Goal: Task Accomplishment & Management: Complete application form

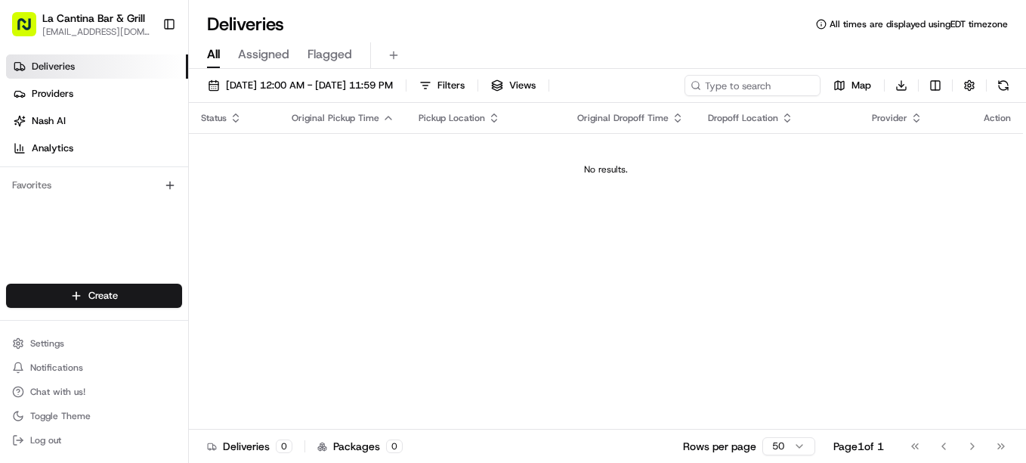
click at [165, 296] on html "La Cantina Bar & Grill [EMAIL_ADDRESS][DOMAIN_NAME] Toggle Sidebar Deliveries P…" at bounding box center [513, 231] width 1026 height 463
click at [231, 320] on link "Delivery" at bounding box center [273, 323] width 169 height 27
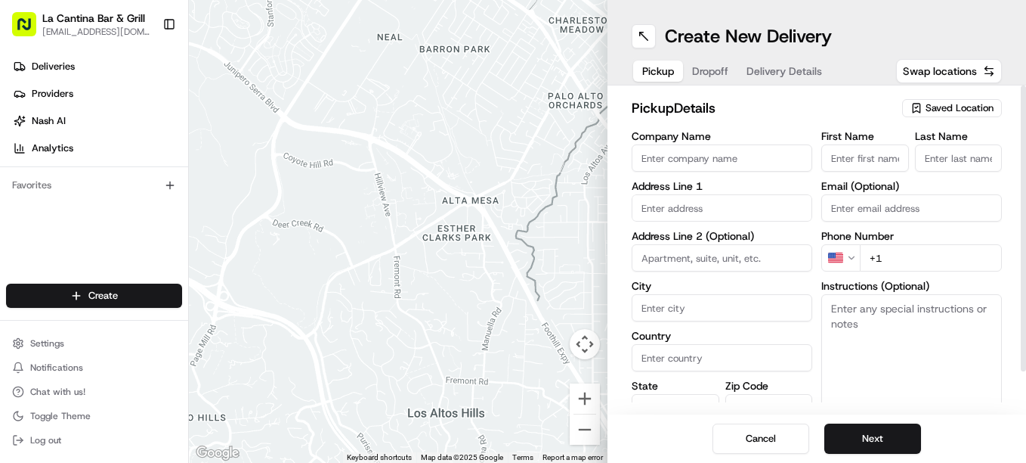
click at [714, 166] on input "Company Name" at bounding box center [722, 157] width 181 height 27
type input "La Cantina Bar & Grill"
type input "[STREET_ADDRESS]"
type input "Plainfield"
type input "[GEOGRAPHIC_DATA]"
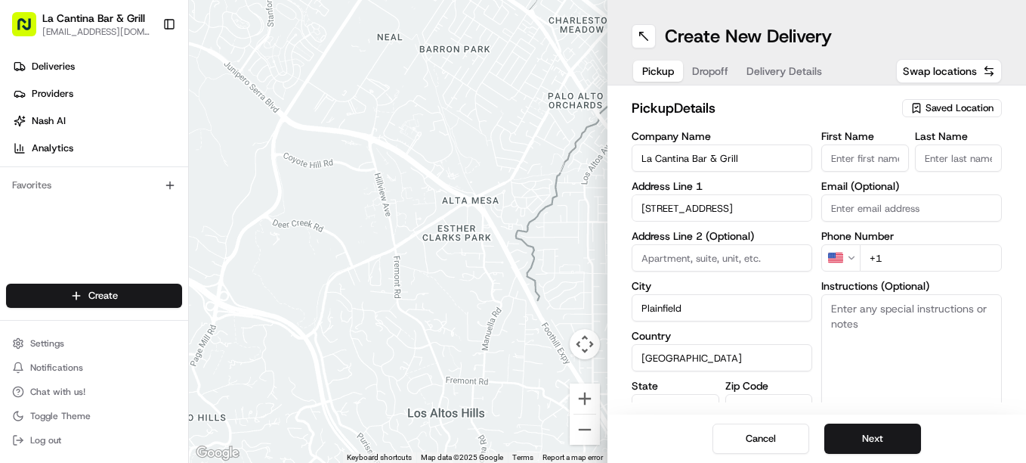
type input "CT"
type input "06374"
type input "[PERSON_NAME]"
type input "[EMAIL_ADDRESS][DOMAIN_NAME]"
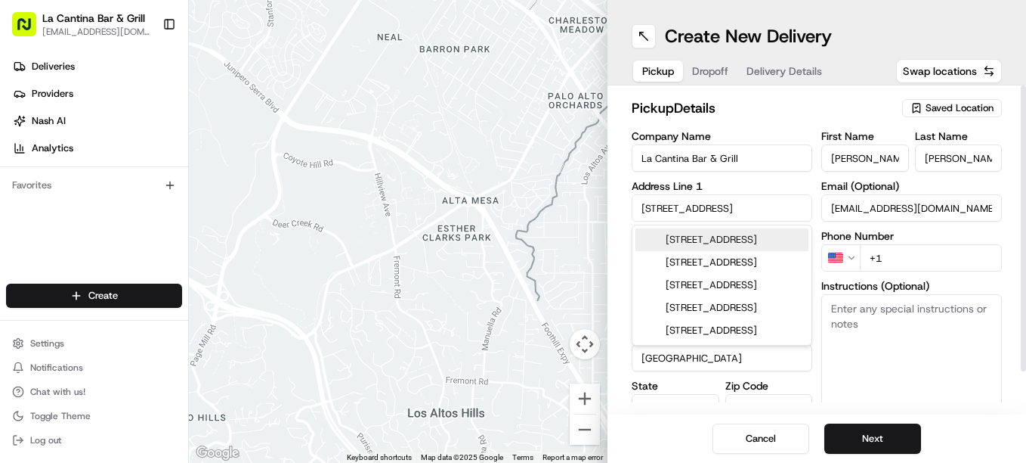
click at [932, 243] on div "Phone Number US +1" at bounding box center [911, 250] width 181 height 41
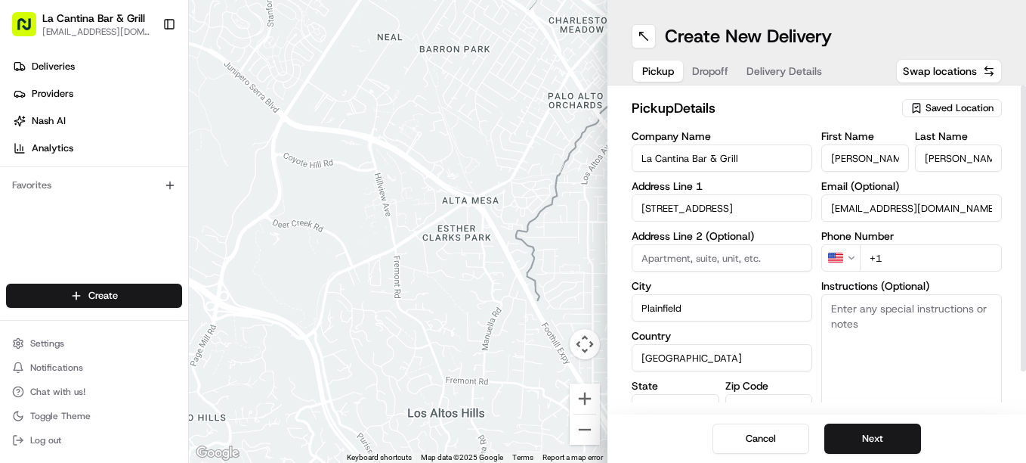
click at [926, 262] on input "+1" at bounding box center [931, 257] width 142 height 27
type input "[PHONE_NUMBER]"
click at [879, 450] on button "Next" at bounding box center [872, 438] width 97 height 30
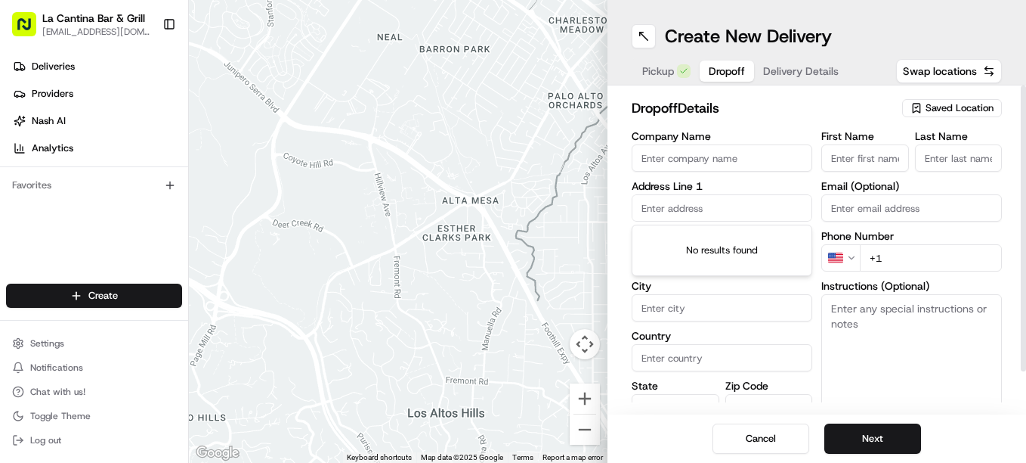
click at [664, 197] on input "text" at bounding box center [722, 207] width 181 height 27
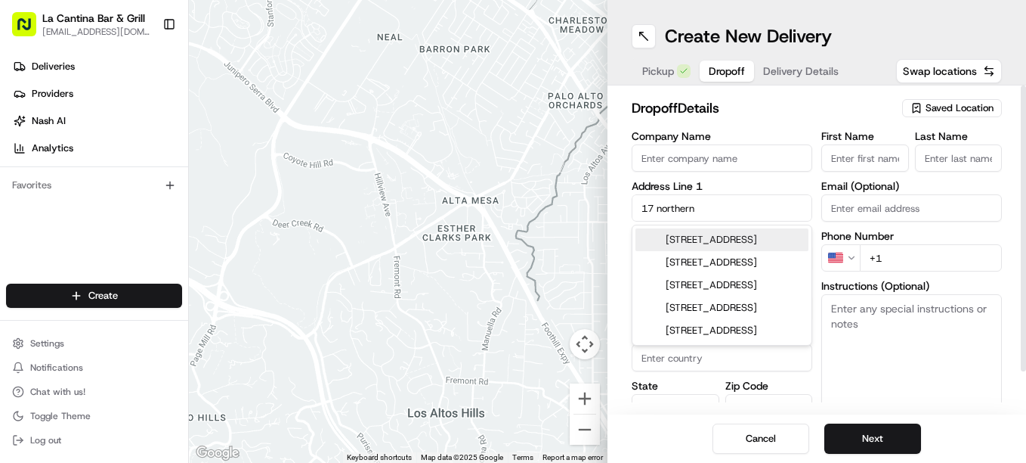
drag, startPoint x: 691, startPoint y: 252, endPoint x: 707, endPoint y: 244, distance: 17.6
click at [693, 251] on div "[STREET_ADDRESS]" at bounding box center [722, 239] width 173 height 23
type input "[STREET_ADDRESS]"
type input "Plainfield"
type input "[GEOGRAPHIC_DATA]"
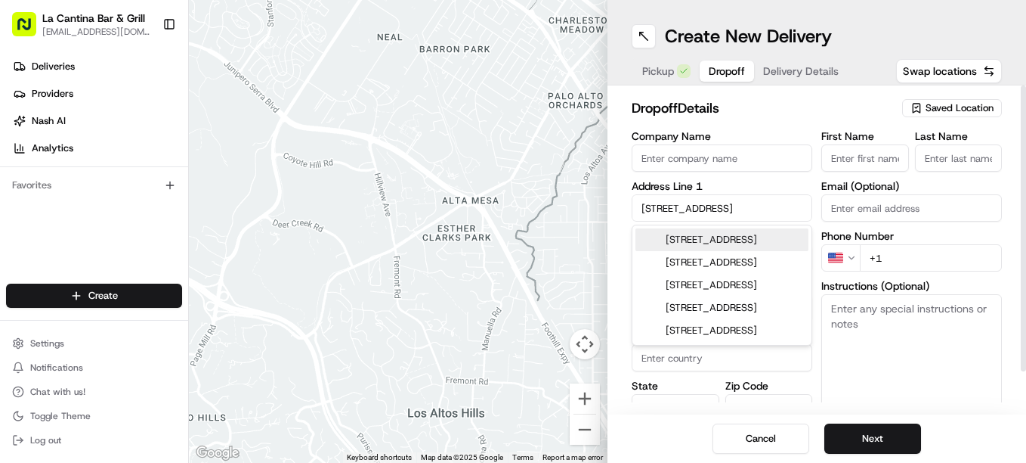
type input "CT"
type input "06354"
type input "[STREET_ADDRESS]"
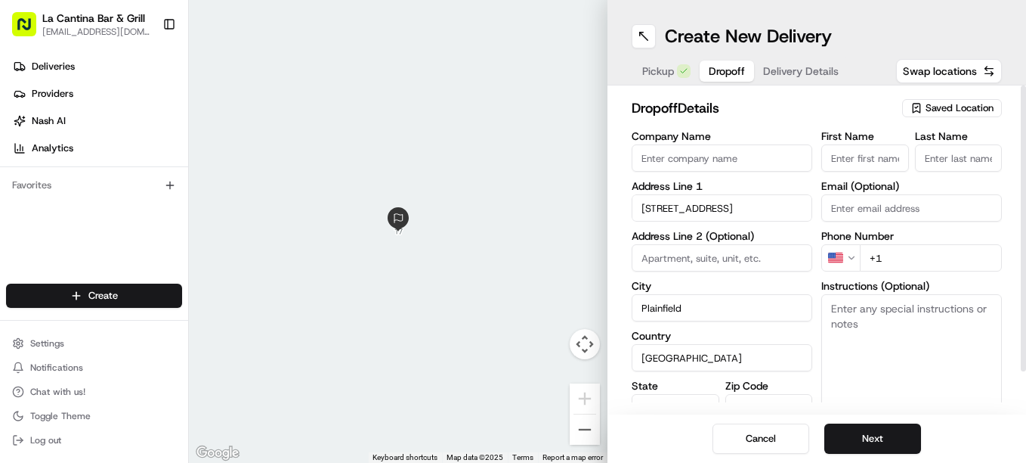
drag, startPoint x: 868, startPoint y: 150, endPoint x: 855, endPoint y: 150, distance: 12.8
click at [868, 150] on input "First Name" at bounding box center [865, 157] width 88 height 27
type input "[PERSON_NAME]"
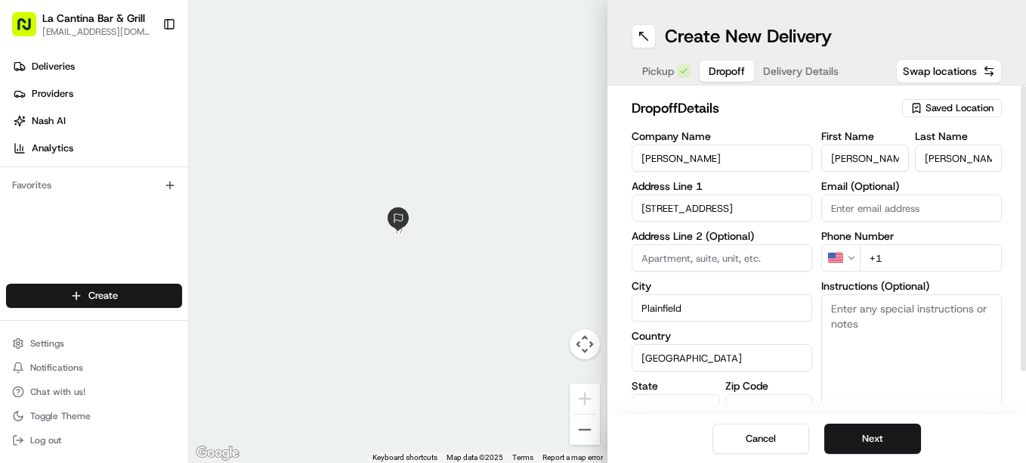
type input "[PERSON_NAME]"
drag, startPoint x: 741, startPoint y: 166, endPoint x: 642, endPoint y: 179, distance: 99.9
click at [642, 179] on div "Company Name [PERSON_NAME] Address Line 1 17 Northern Drive Address Line 2 (Opt…" at bounding box center [722, 289] width 181 height 317
click at [905, 260] on input "+1" at bounding box center [931, 257] width 142 height 27
type input "[PHONE_NUMBER]"
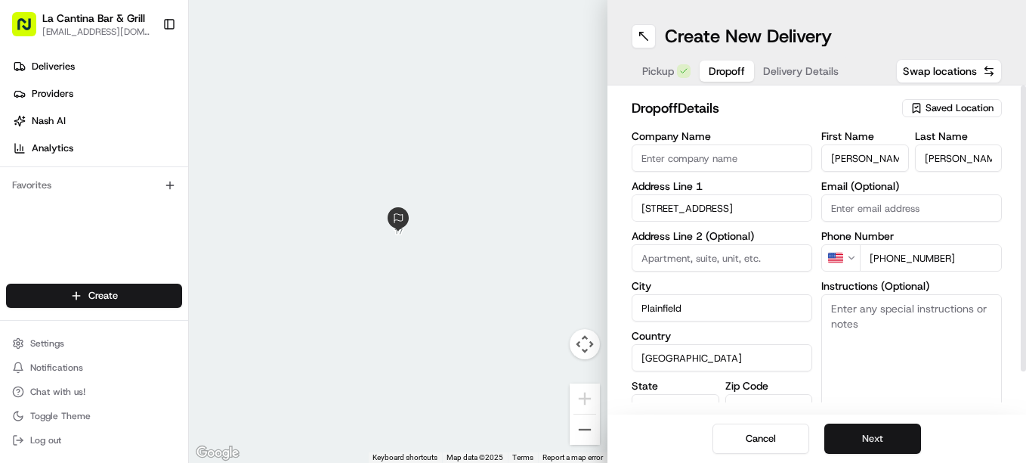
click at [914, 431] on button "Next" at bounding box center [872, 438] width 97 height 30
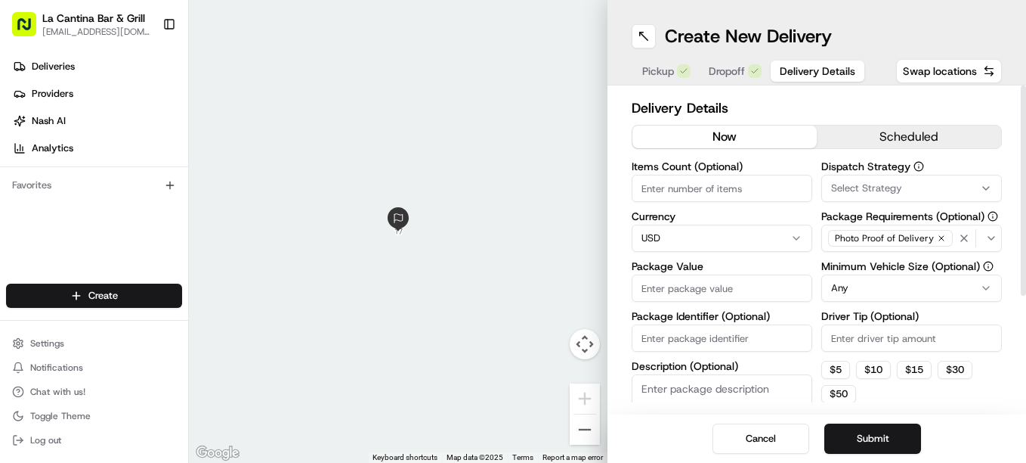
click at [730, 274] on input "Package Value" at bounding box center [722, 287] width 181 height 27
type input "42.61"
click at [877, 338] on input "Driver Tip (Optional)" at bounding box center [911, 337] width 181 height 27
type input "5.48"
click at [911, 427] on button "Submit" at bounding box center [872, 438] width 97 height 30
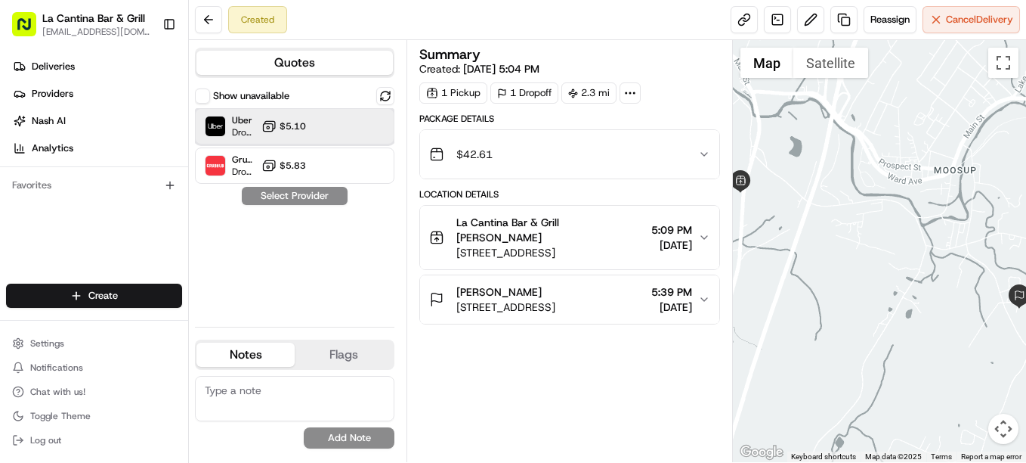
click at [347, 119] on div at bounding box center [348, 126] width 18 height 18
click at [305, 200] on button "Assign Provider" at bounding box center [294, 196] width 107 height 18
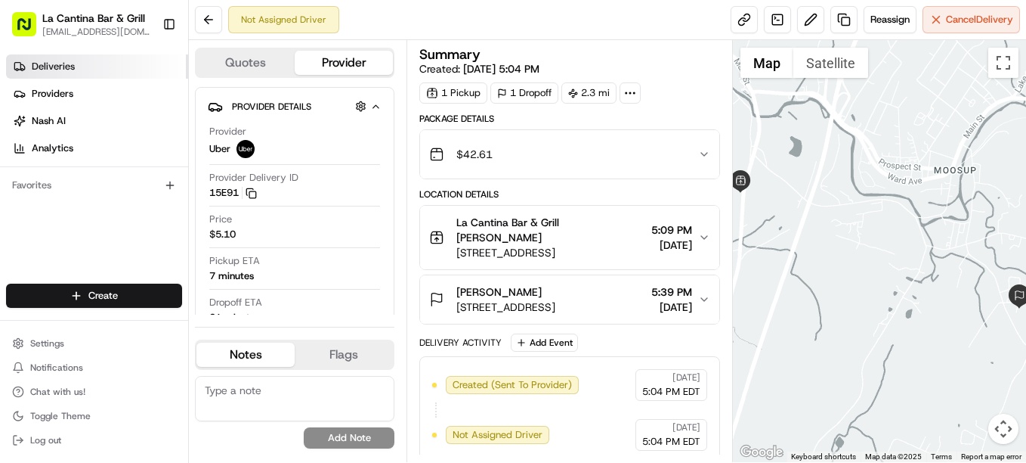
click at [79, 76] on link "Deliveries" at bounding box center [97, 66] width 182 height 24
